Goal: Transaction & Acquisition: Purchase product/service

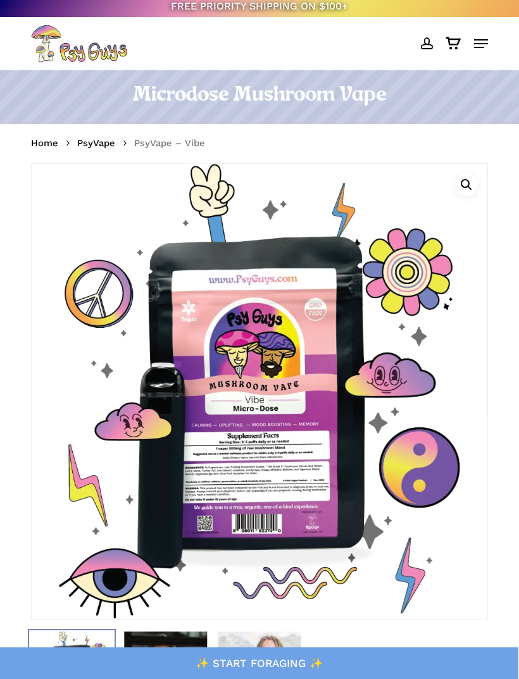
scroll to position [4, 0]
click at [454, 44] on icon "Cart" at bounding box center [453, 43] width 16 height 13
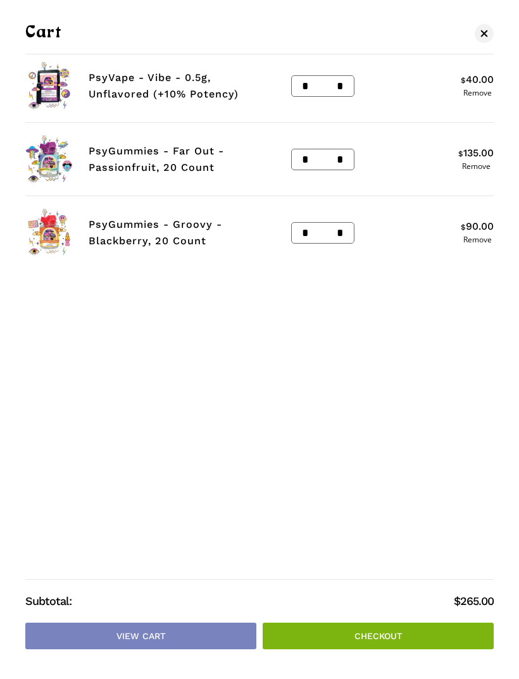
click at [352, 235] on input "*" at bounding box center [343, 233] width 20 height 20
type input "*"
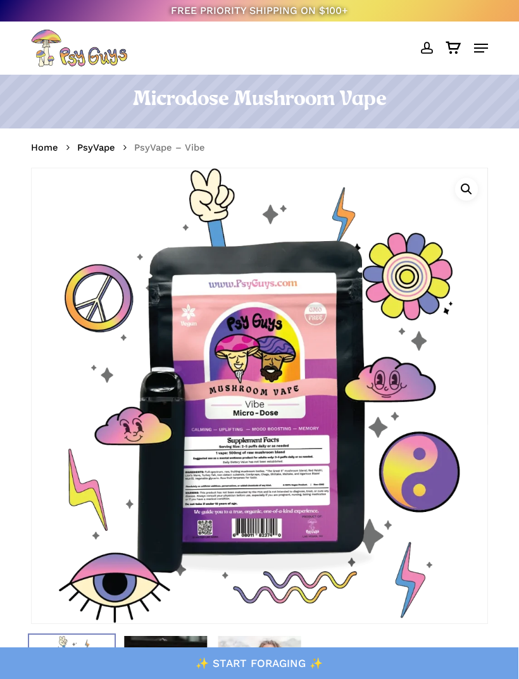
click at [35, 146] on link "Home" at bounding box center [44, 147] width 27 height 13
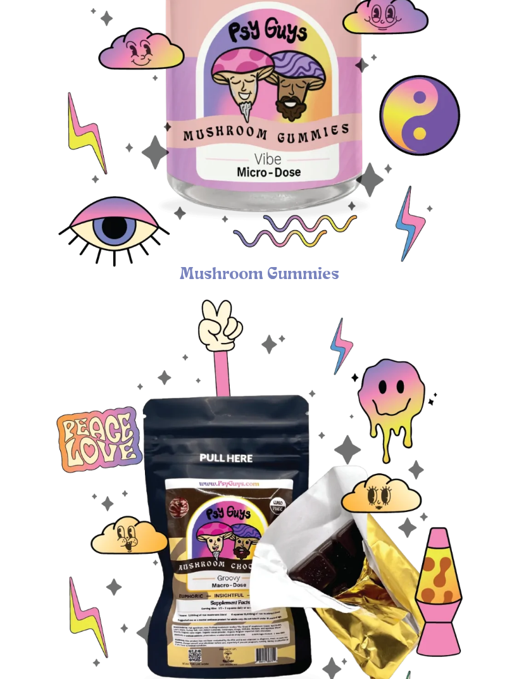
scroll to position [671, 0]
